Goal: Information Seeking & Learning: Learn about a topic

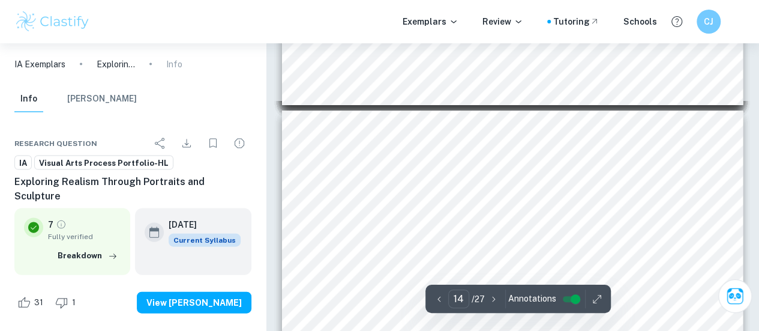
scroll to position [3601, 0]
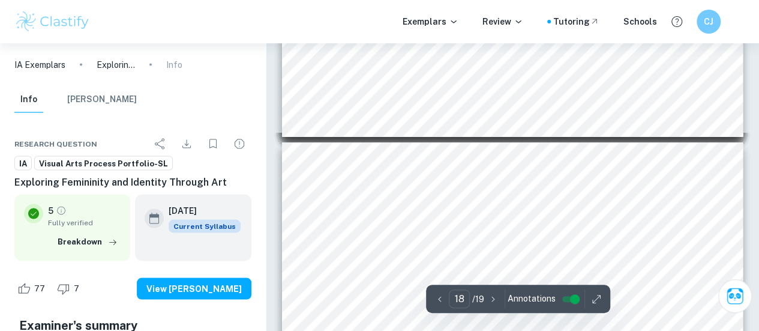
scroll to position [5641, 0]
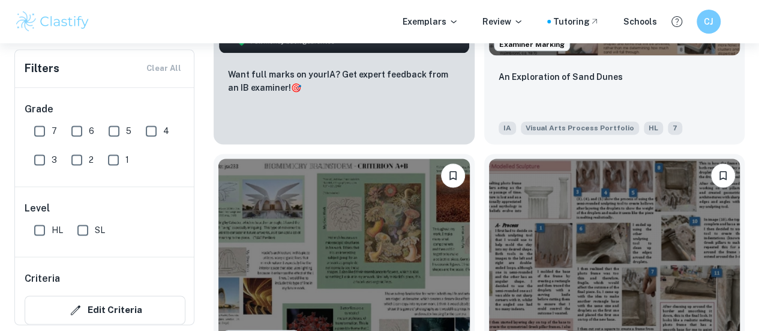
scroll to position [720, 0]
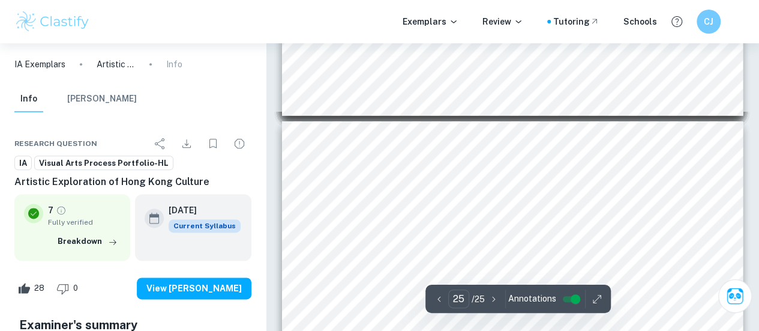
scroll to position [7556, 0]
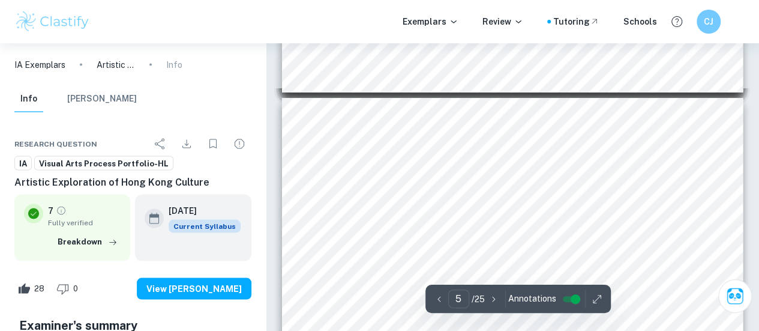
type input "4"
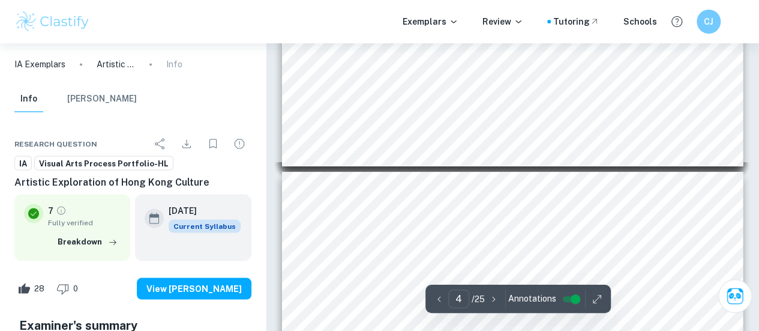
scroll to position [1015, 0]
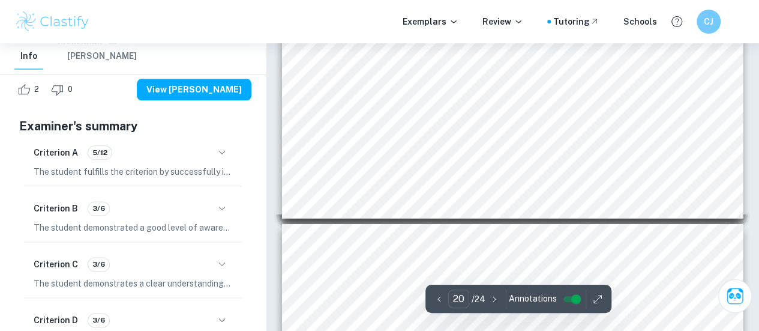
scroll to position [5151, 0]
